Goal: Task Accomplishment & Management: Use online tool/utility

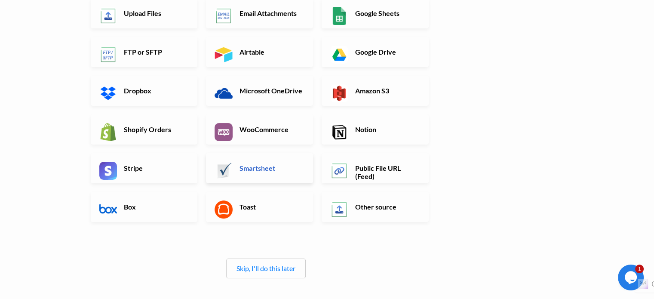
scroll to position [129, 0]
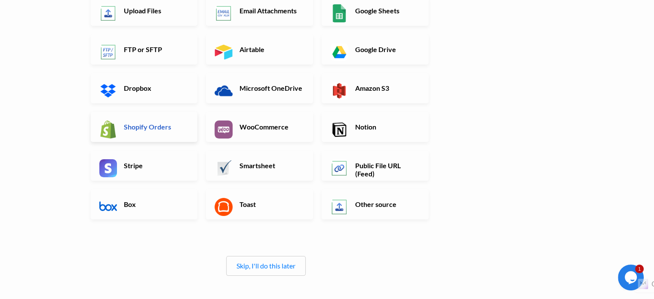
click at [151, 127] on h6 "Shopify Orders" at bounding box center [156, 127] width 68 height 8
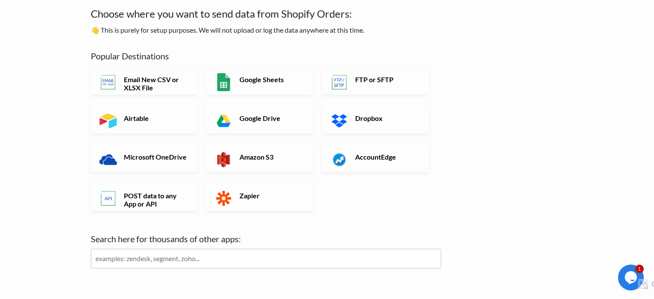
scroll to position [0, 0]
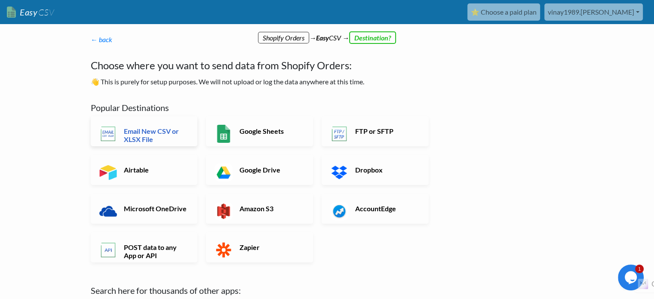
click at [169, 136] on h6 "Email New CSV or XLSX File" at bounding box center [156, 135] width 68 height 16
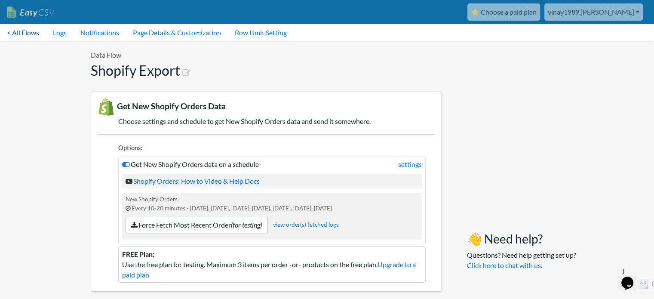
click at [9, 37] on link "< All Flows" at bounding box center [23, 32] width 46 height 17
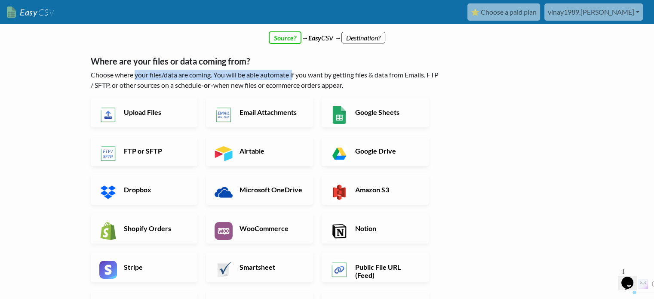
drag, startPoint x: 135, startPoint y: 77, endPoint x: 295, endPoint y: 77, distance: 160.0
click at [295, 77] on p "Choose where your files/data are coming. You will be able automate if you want …" at bounding box center [266, 80] width 351 height 21
click at [145, 113] on h6 "Upload Files" at bounding box center [156, 112] width 68 height 8
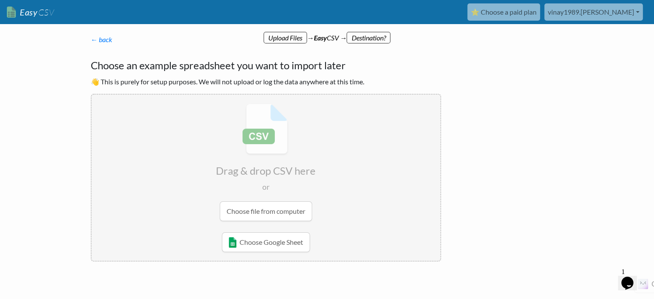
click at [262, 205] on input "file" at bounding box center [266, 163] width 349 height 136
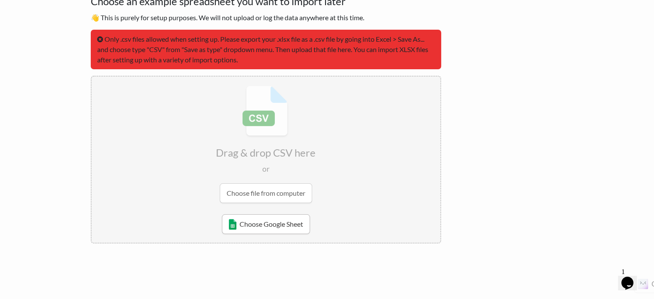
scroll to position [71, 0]
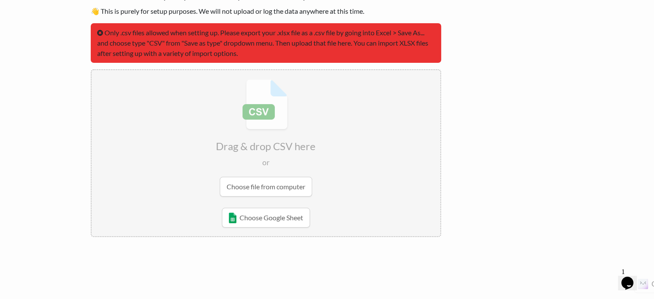
click at [265, 189] on input "file" at bounding box center [266, 138] width 349 height 136
type input "C:\fakepath\all-orders-till-30-sep-2025a8c48423-821d-4366-815f-826041774ae5.csv"
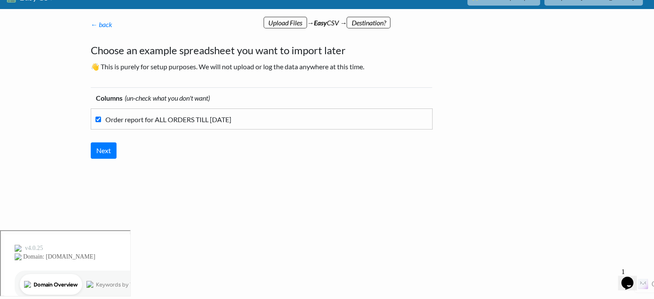
scroll to position [0, 0]
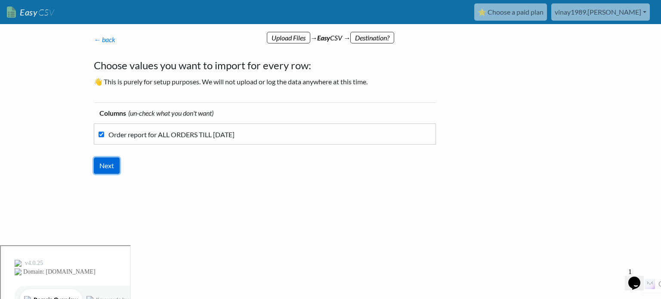
click at [111, 165] on input "Next" at bounding box center [107, 165] width 26 height 16
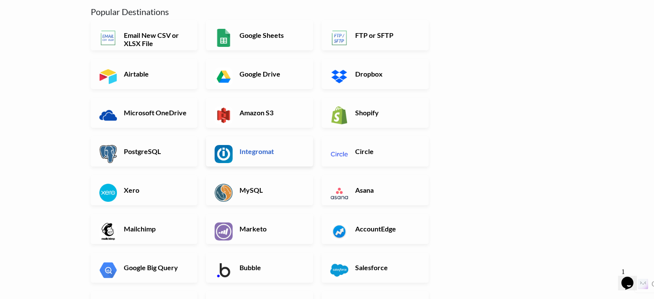
scroll to position [86, 0]
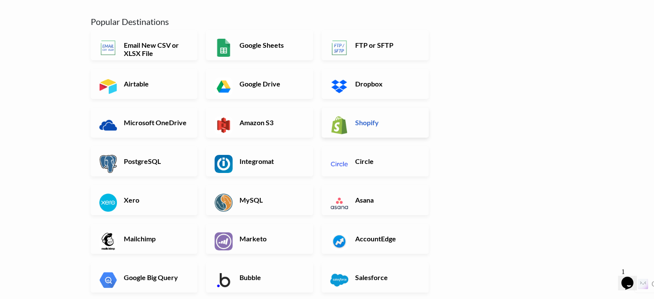
click at [379, 117] on link "Shopify" at bounding box center [375, 123] width 107 height 30
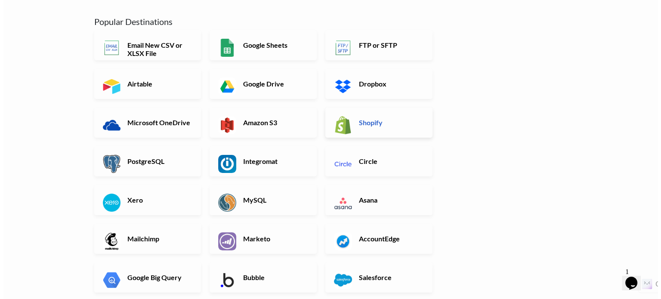
scroll to position [0, 0]
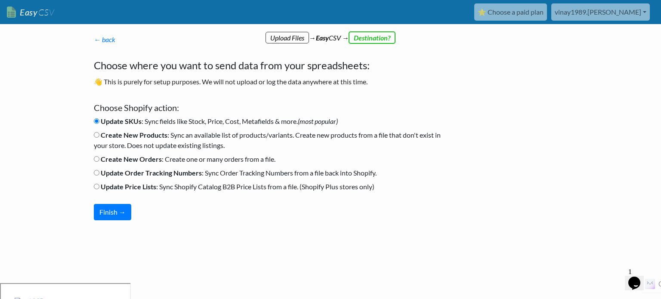
click at [141, 158] on b "Create New Orders" at bounding box center [131, 159] width 61 height 8
click at [99, 158] on input "Create New Orders : Create one or many orders from a file." at bounding box center [97, 159] width 6 height 6
radio input "true"
click at [112, 213] on button "Finish →" at bounding box center [112, 212] width 37 height 16
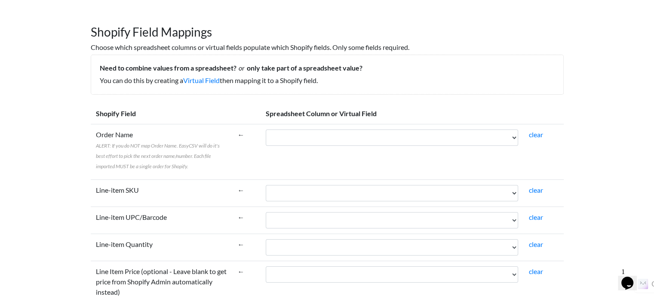
scroll to position [86, 0]
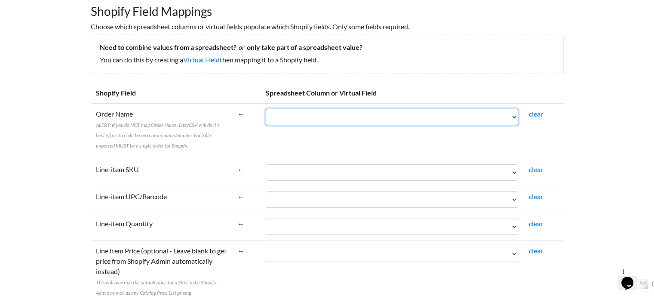
click at [336, 120] on select "Order report for ALL ORDERS TILL 02 Oct 2025" at bounding box center [392, 117] width 253 height 16
select select "cr_765365"
click at [266, 109] on select "Order report for ALL ORDERS TILL 02 Oct 2025" at bounding box center [392, 117] width 253 height 16
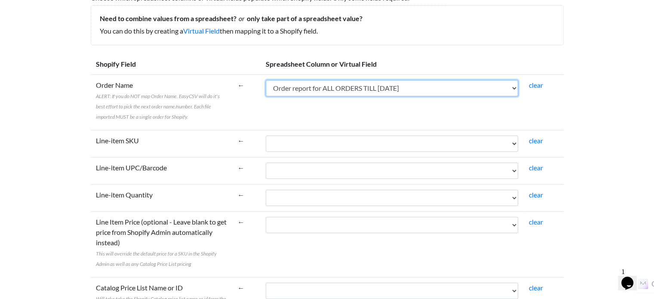
scroll to position [129, 0]
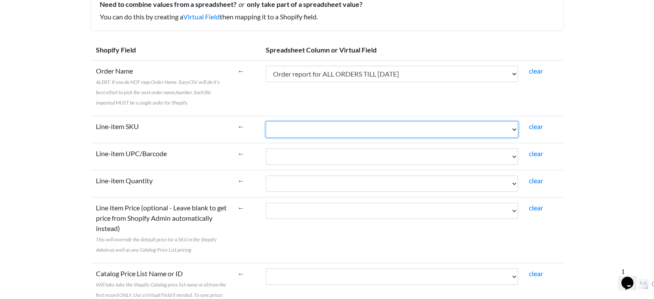
click at [315, 127] on select "Order report for ALL ORDERS TILL 02 Oct 2025" at bounding box center [392, 129] width 253 height 16
select select "cr_765365"
click at [266, 121] on select "Order report for ALL ORDERS TILL [DATE]" at bounding box center [392, 129] width 253 height 16
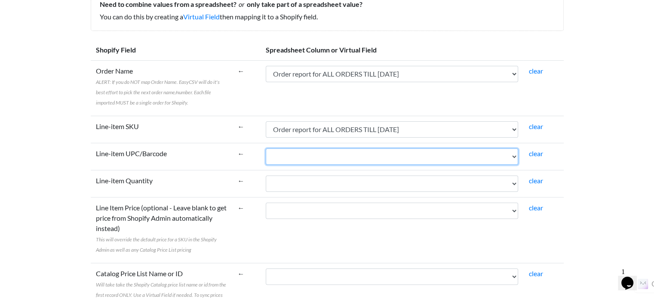
click at [327, 158] on select "Order report for ALL ORDERS TILL [DATE]" at bounding box center [392, 156] width 253 height 16
select select "cr_765365"
click at [266, 148] on select "Order report for ALL ORDERS TILL [DATE]" at bounding box center [392, 156] width 253 height 16
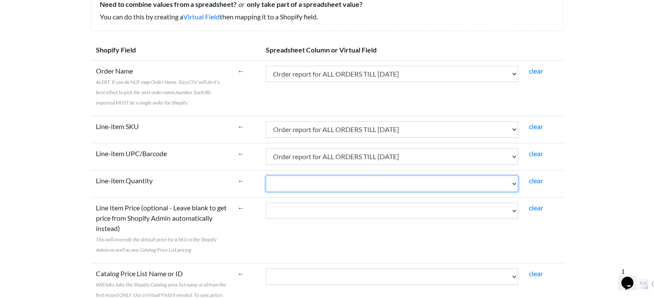
click at [335, 186] on select "Order report for ALL ORDERS TILL [DATE]" at bounding box center [392, 184] width 253 height 16
select select "cr_765365"
click at [266, 176] on select "Order report for ALL ORDERS TILL [DATE]" at bounding box center [392, 184] width 253 height 16
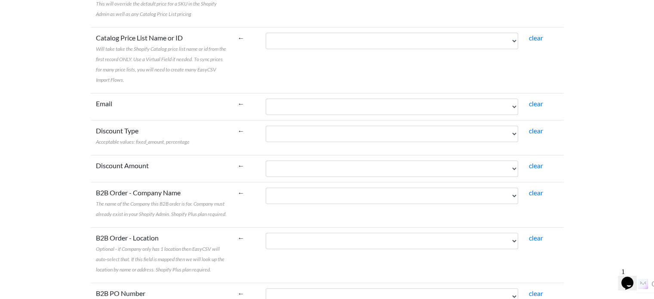
scroll to position [387, 0]
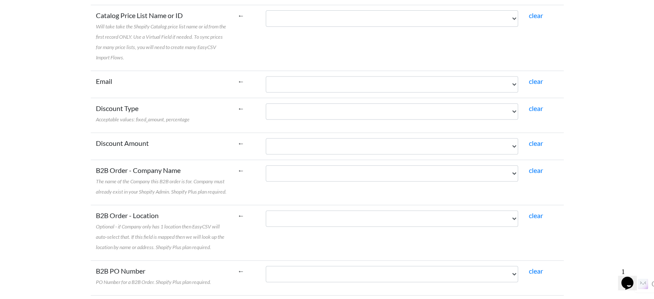
click at [309, 98] on td "Order report for ALL ORDERS TILL [DATE]" at bounding box center [392, 115] width 263 height 35
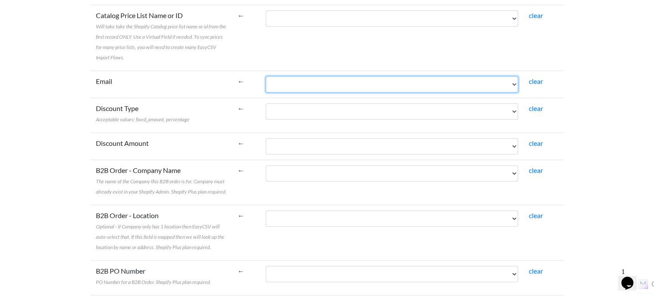
click at [310, 80] on select "Order report for ALL ORDERS TILL [DATE]" at bounding box center [392, 84] width 253 height 16
select select "cr_765365"
click at [266, 76] on select "Order report for ALL ORDERS TILL [DATE]" at bounding box center [392, 84] width 253 height 16
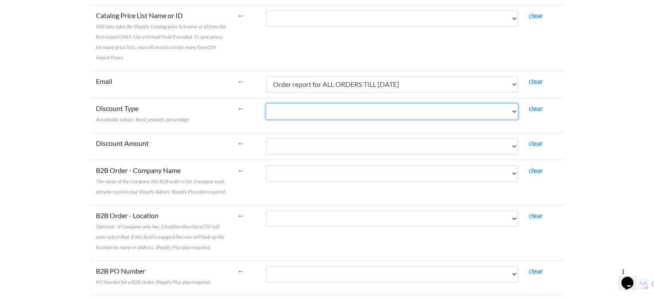
click at [311, 118] on select "Order report for ALL ORDERS TILL [DATE]" at bounding box center [392, 111] width 253 height 16
select select "cr_765365"
click at [266, 103] on select "Order report for ALL ORDERS TILL [DATE]" at bounding box center [392, 111] width 253 height 16
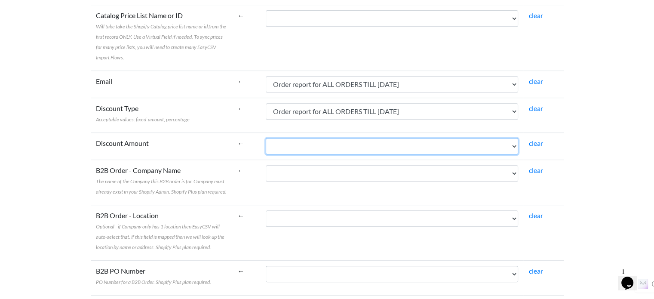
click at [316, 147] on select "Order report for ALL ORDERS TILL [DATE]" at bounding box center [392, 146] width 253 height 16
select select "cr_765365"
click at [266, 138] on select "Order report for ALL ORDERS TILL [DATE]" at bounding box center [392, 146] width 253 height 16
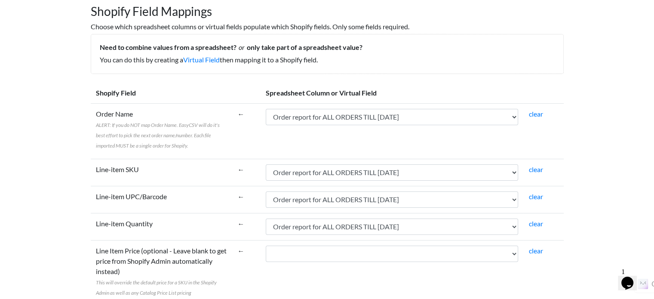
scroll to position [0, 0]
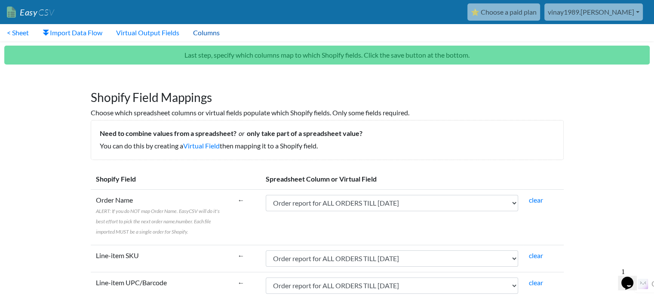
click at [211, 32] on link "Columns" at bounding box center [206, 32] width 40 height 17
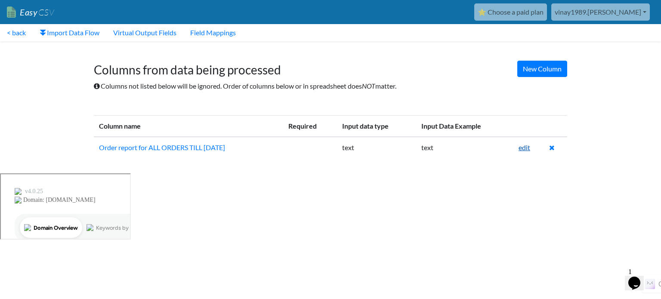
click at [523, 148] on link "edit" at bounding box center [524, 147] width 12 height 8
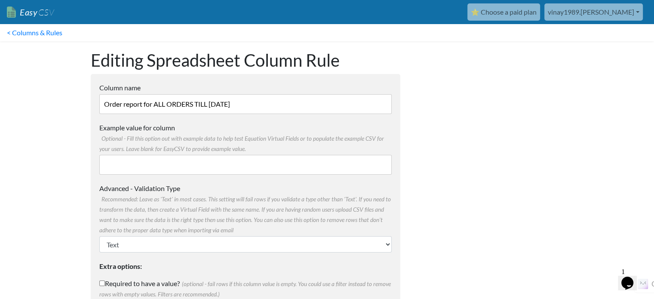
scroll to position [48, 0]
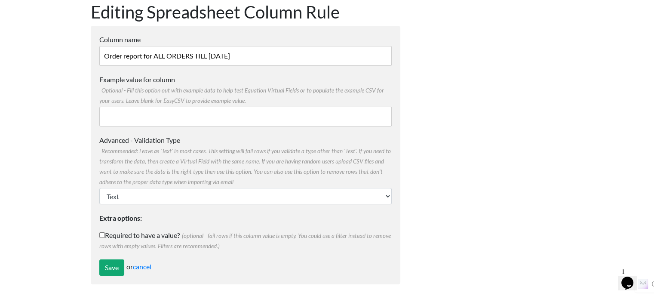
click at [144, 123] on input "Example value for column Optional - Fill this option out with example data to h…" at bounding box center [245, 117] width 293 height 20
click at [144, 120] on input "Example value for column Optional - Fill this option out with example data to h…" at bounding box center [245, 117] width 293 height 20
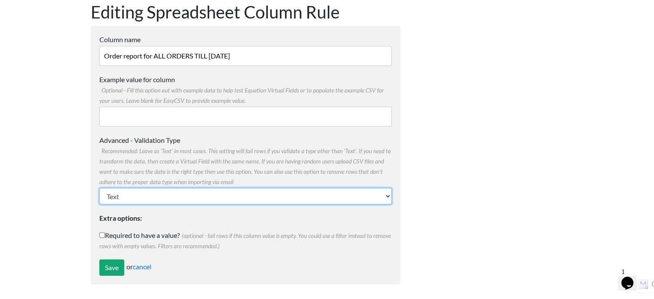
click at [158, 196] on select "Text Number (no decimals) Number (allow decimals) Date (mm/dd/yyyy) Date (dd/mm…" at bounding box center [245, 196] width 293 height 16
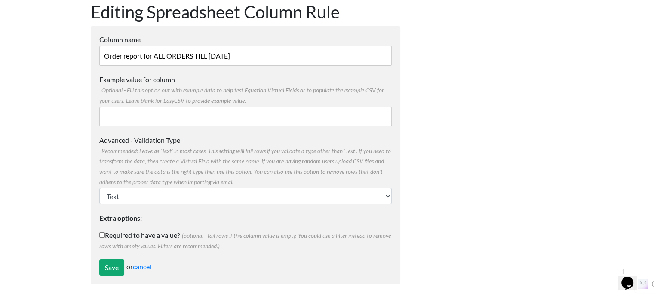
drag, startPoint x: 587, startPoint y: 107, endPoint x: 533, endPoint y: 99, distance: 55.1
click at [587, 107] on body "Easy CSV ⭐ Choose a paid plan vinay1989.[PERSON_NAME] Vinay1989 Kumar All Flows…" at bounding box center [327, 160] width 654 height 417
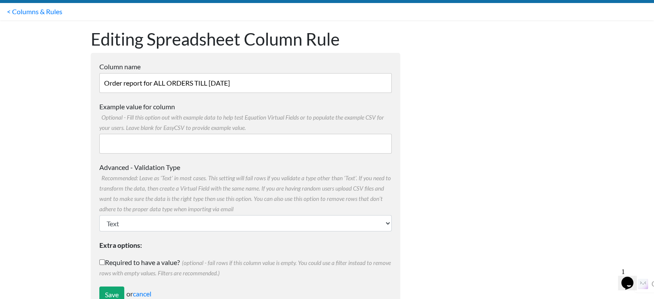
scroll to position [0, 0]
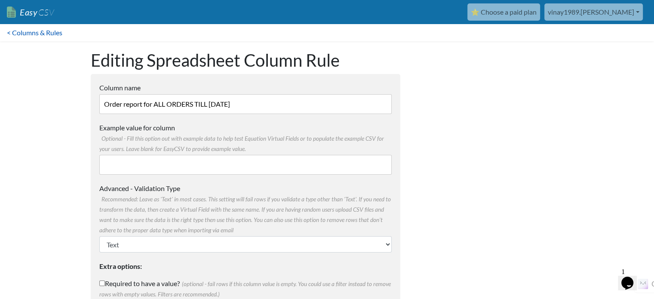
click at [14, 34] on link "< Columns & Rules" at bounding box center [34, 32] width 69 height 17
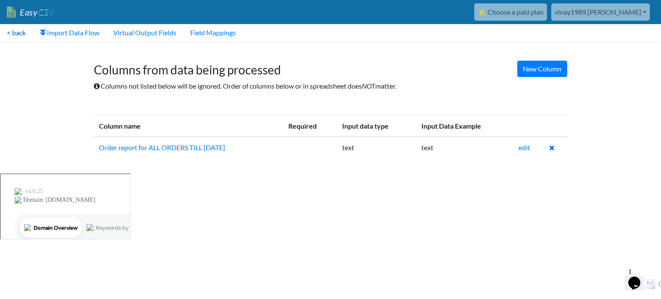
click at [4, 31] on link "< back" at bounding box center [16, 32] width 33 height 17
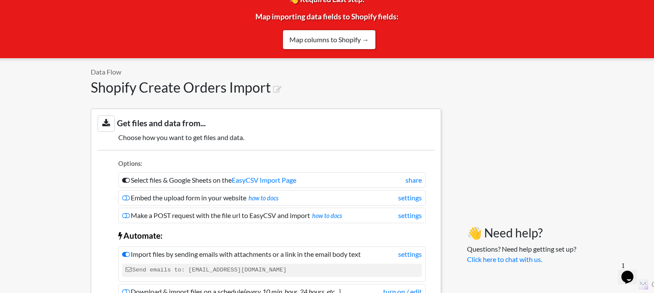
scroll to position [43, 0]
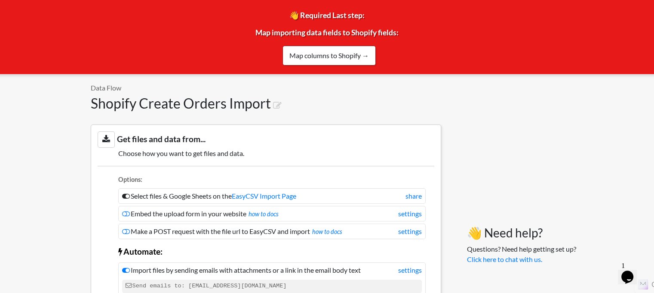
click at [100, 89] on p "Data Flow" at bounding box center [266, 88] width 351 height 10
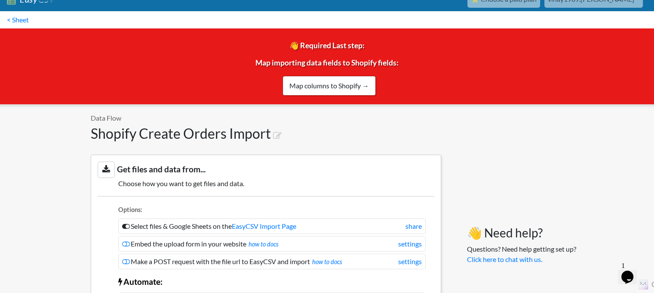
scroll to position [0, 0]
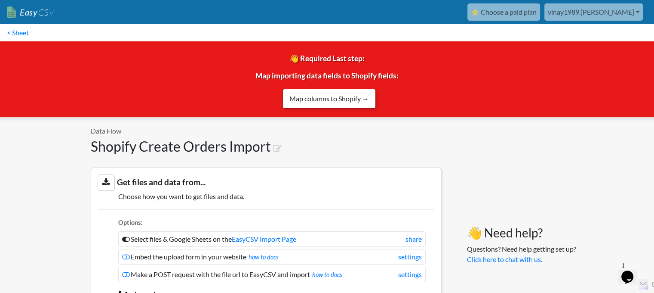
click at [324, 96] on link "Map columns to Shopify →" at bounding box center [329, 99] width 93 height 20
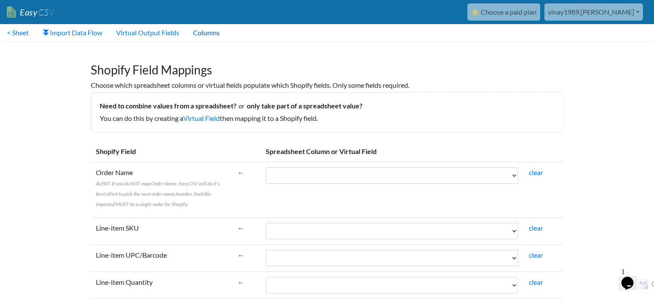
click at [211, 27] on link "Columns" at bounding box center [206, 32] width 40 height 17
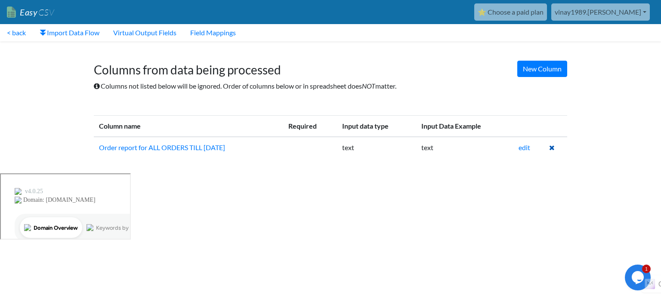
click at [553, 143] on link at bounding box center [552, 147] width 6 height 8
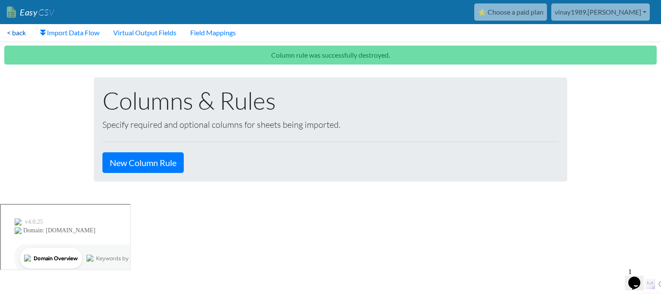
click at [12, 31] on link "< back" at bounding box center [16, 32] width 33 height 17
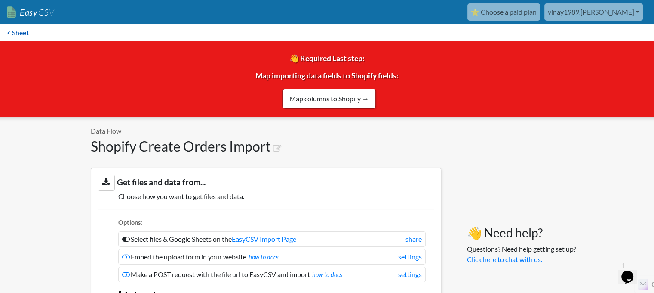
click at [19, 33] on link "< Sheet" at bounding box center [18, 32] width 36 height 17
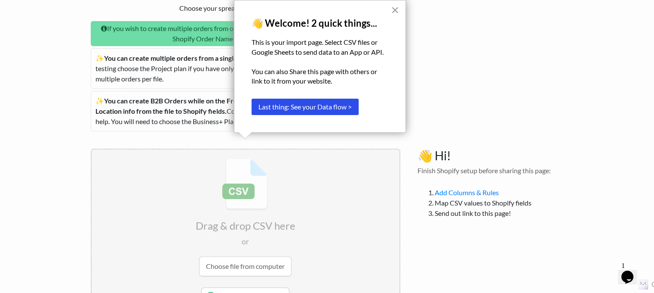
click at [391, 12] on button "×" at bounding box center [395, 10] width 8 height 14
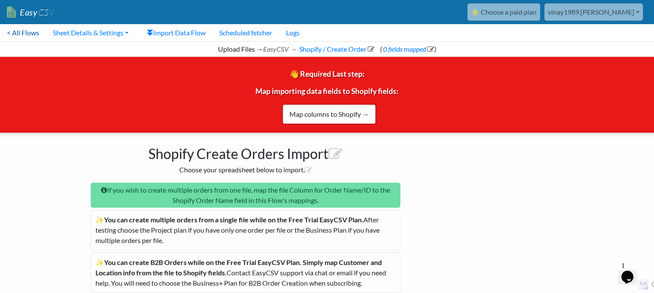
click at [9, 35] on link "< All Flows" at bounding box center [23, 32] width 46 height 17
